Goal: Task Accomplishment & Management: Manage account settings

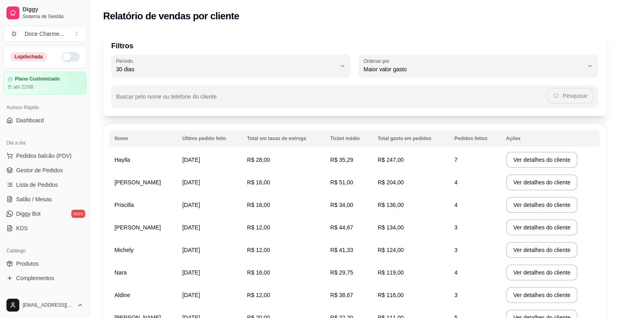
select select "30"
select select "HIGHEST_TOTAL_SPENT_WITH_ORDERS"
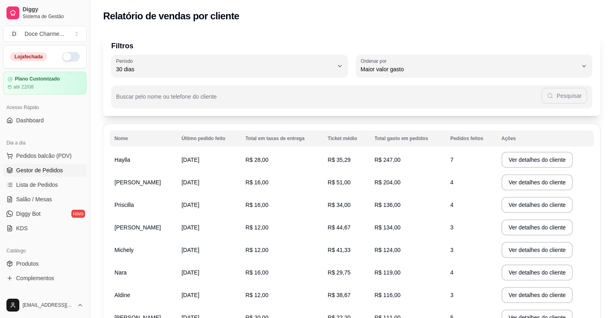
click at [50, 173] on span "Gestor de Pedidos" at bounding box center [39, 170] width 47 height 8
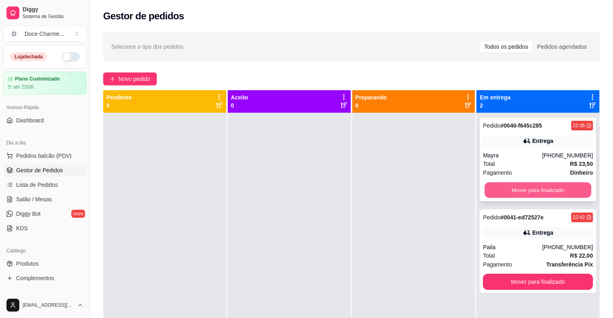
click at [513, 191] on button "Mover para finalizado" at bounding box center [537, 191] width 107 height 16
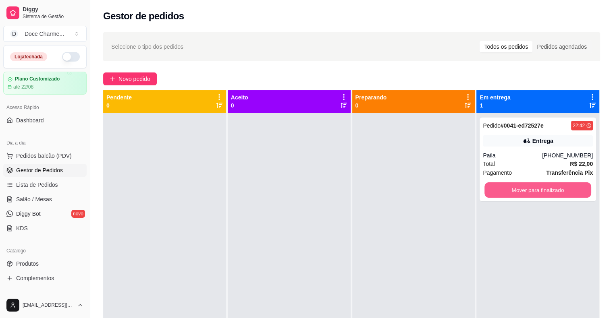
click at [513, 191] on button "Mover para finalizado" at bounding box center [537, 191] width 107 height 16
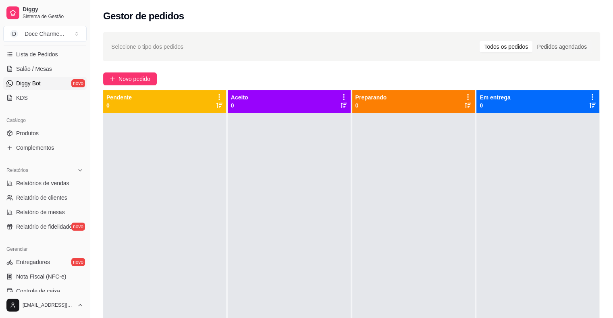
scroll to position [131, 0]
click at [55, 181] on span "Relatórios de vendas" at bounding box center [42, 183] width 53 height 8
select select "ALL"
select select "0"
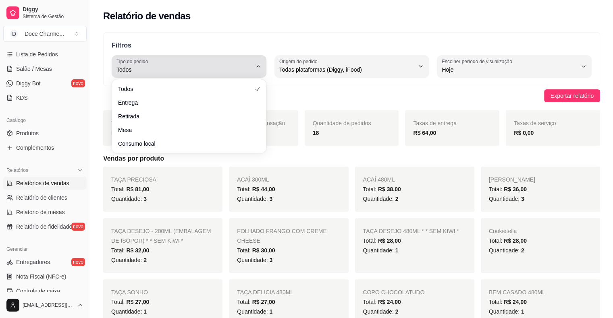
click at [187, 70] on span "Todos" at bounding box center [183, 70] width 135 height 8
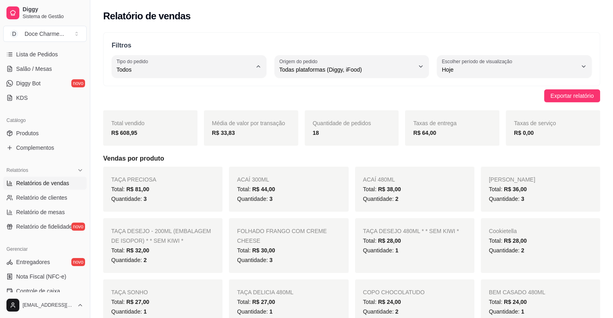
click at [158, 101] on span "Entrega" at bounding box center [185, 102] width 128 height 8
type input "DELIVERY"
select select "DELIVERY"
